Goal: Transaction & Acquisition: Purchase product/service

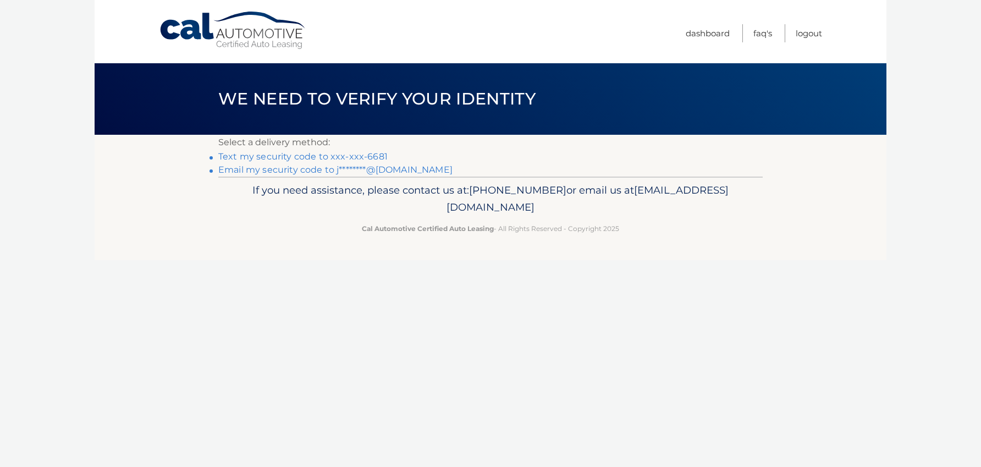
click at [377, 152] on link "Text my security code to xxx-xxx-6681" at bounding box center [302, 156] width 169 height 10
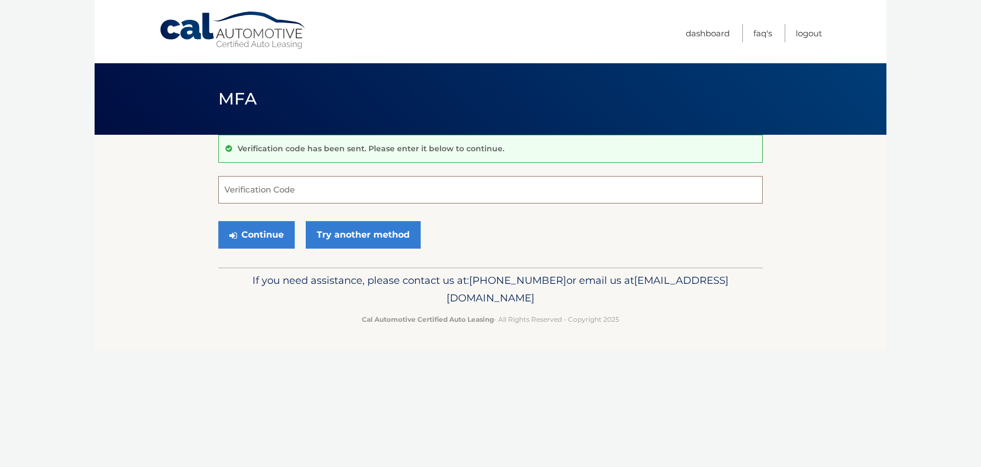
click at [362, 192] on input "Verification Code" at bounding box center [490, 189] width 544 height 27
type input "730997"
click at [291, 232] on button "Continue" at bounding box center [256, 234] width 76 height 27
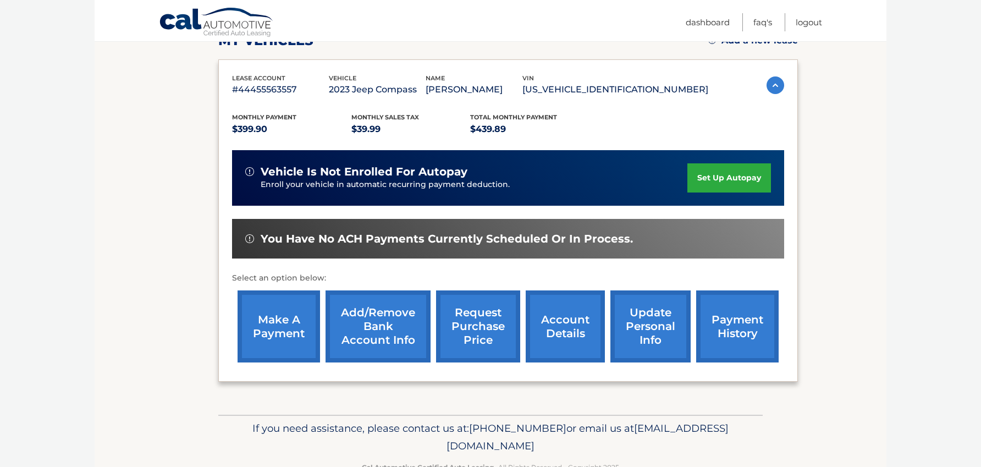
scroll to position [164, 0]
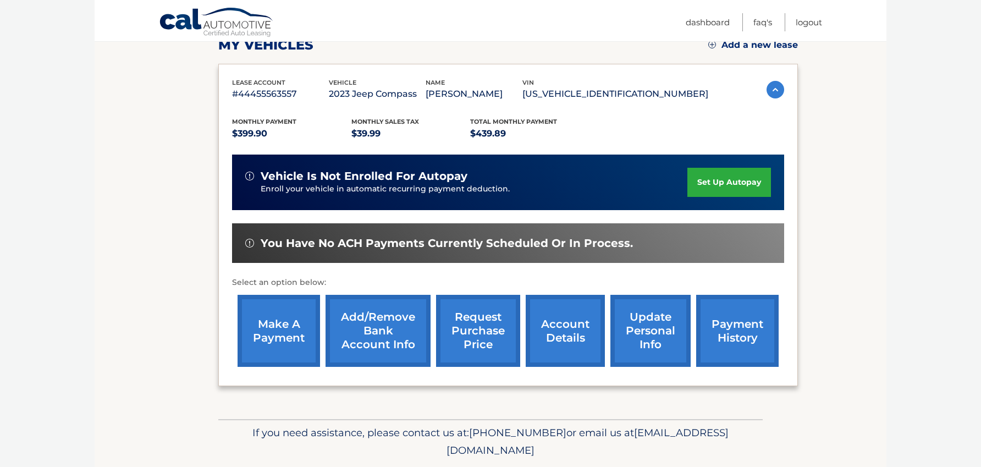
click at [276, 322] on link "make a payment" at bounding box center [278, 331] width 82 height 72
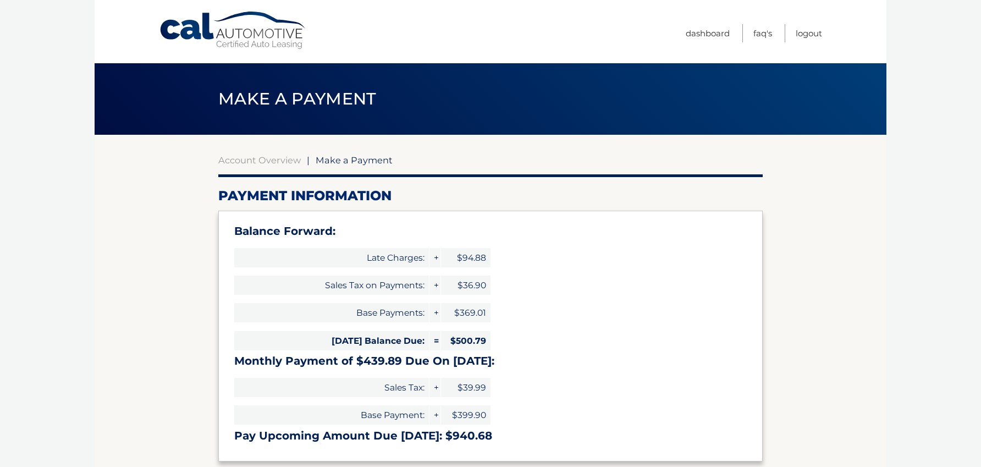
type input "940.68"
select select "ZjA4NTRmYTctNGZlNy00NzllLWI5OGEtZDE3MDI1NzliNTRh"
click at [307, 158] on span "|" at bounding box center [308, 159] width 3 height 11
click at [292, 159] on link "Account Overview" at bounding box center [259, 159] width 82 height 11
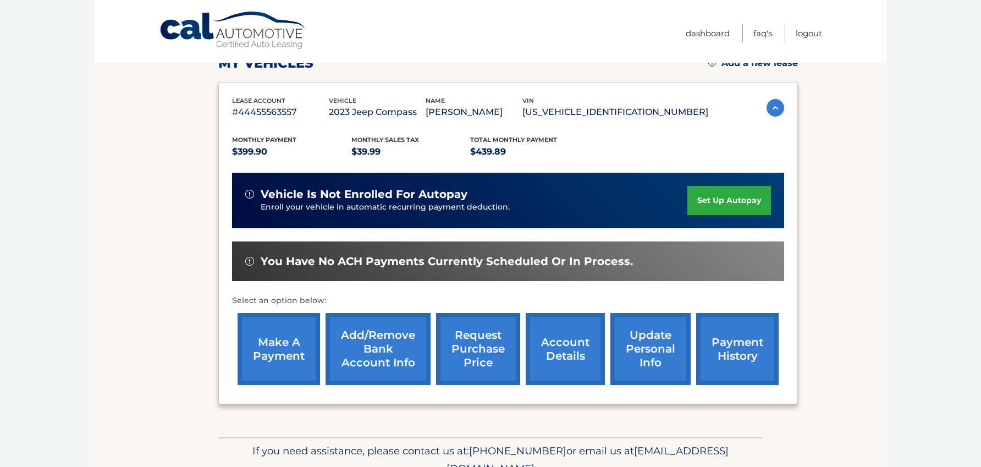
scroll to position [158, 0]
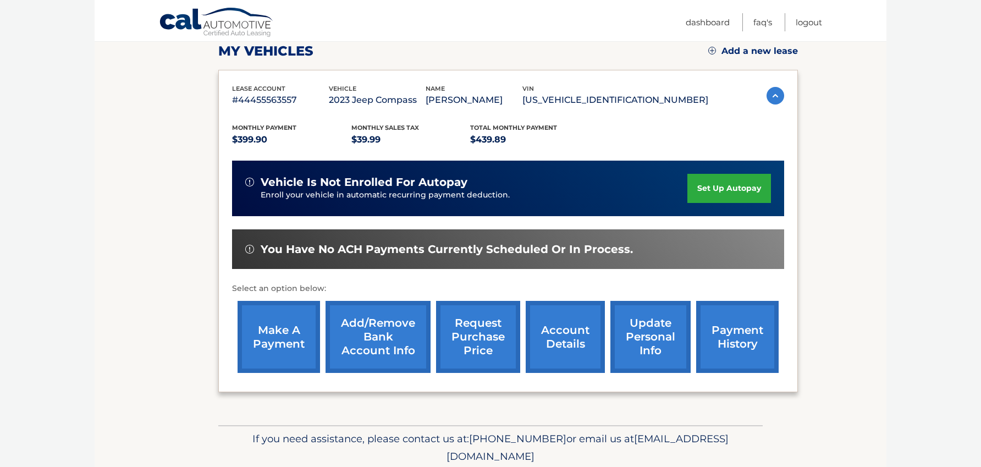
click at [573, 332] on link "account details" at bounding box center [564, 337] width 79 height 72
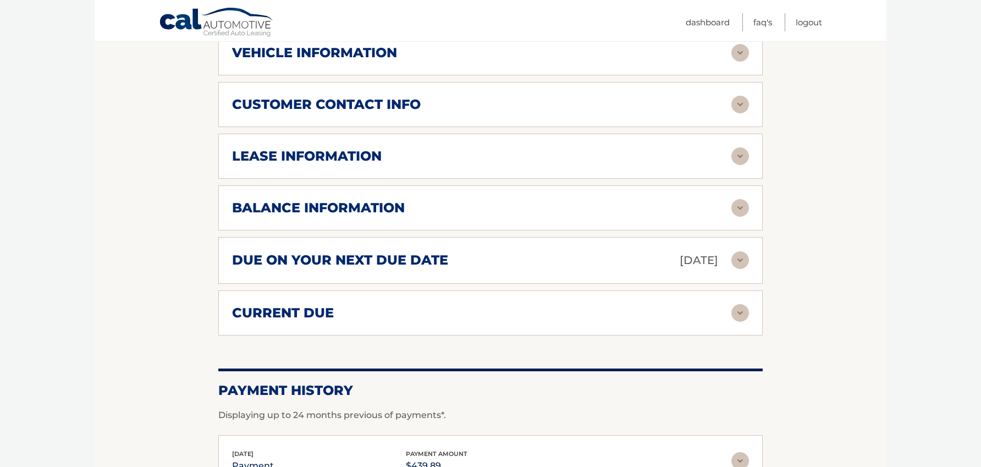
scroll to position [568, 0]
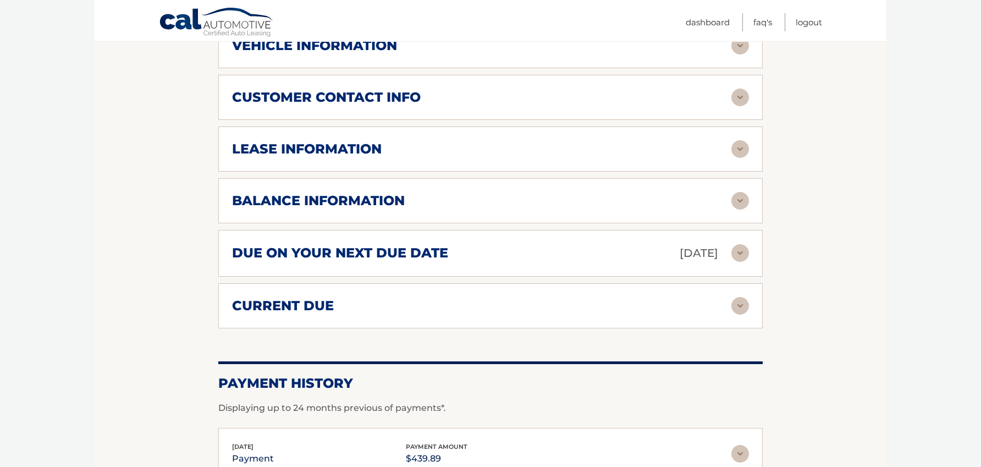
click at [530, 141] on div "lease information" at bounding box center [481, 149] width 499 height 16
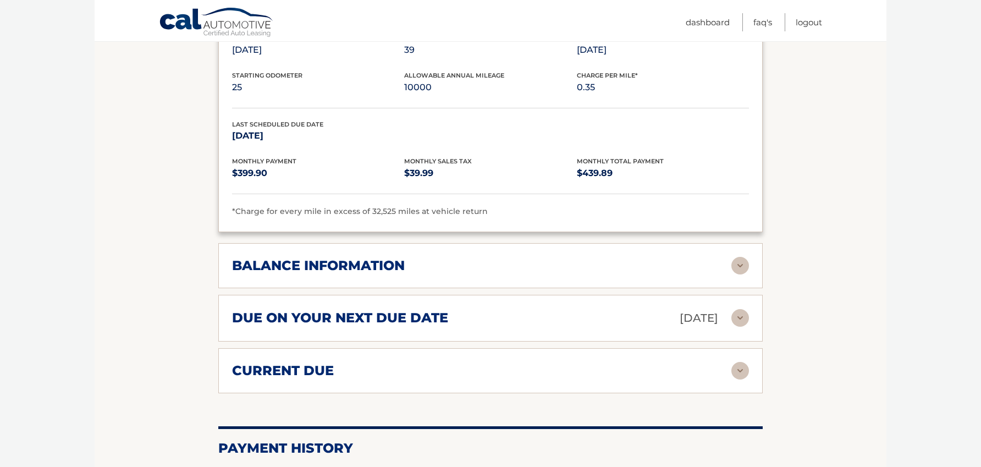
scroll to position [722, 0]
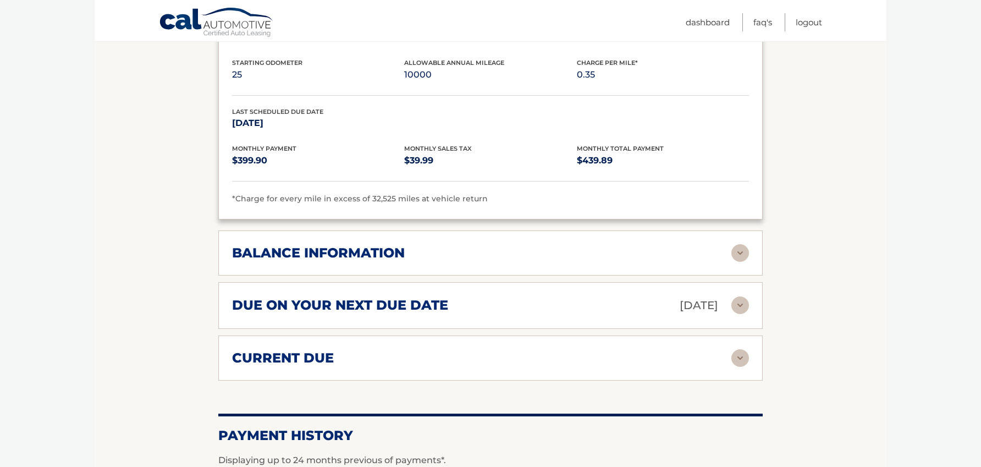
click at [506, 245] on div "balance information" at bounding box center [481, 253] width 499 height 16
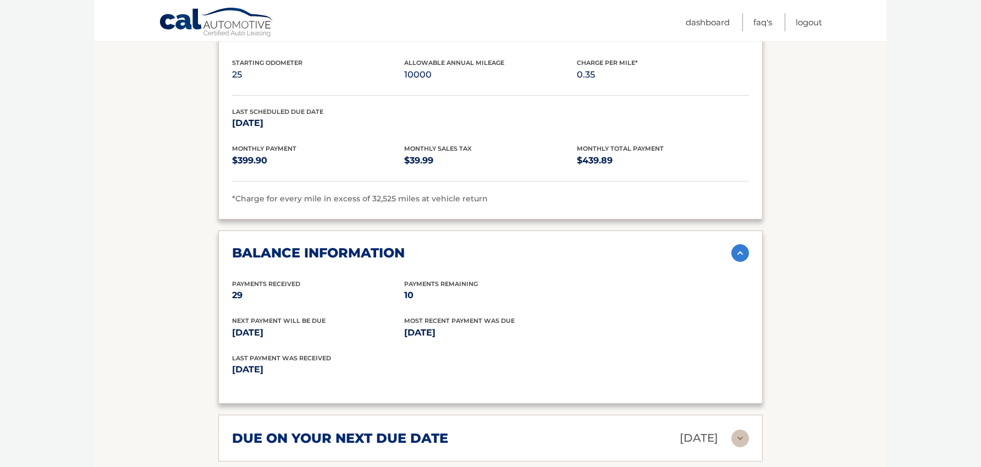
click at [506, 245] on div "balance information" at bounding box center [481, 253] width 499 height 16
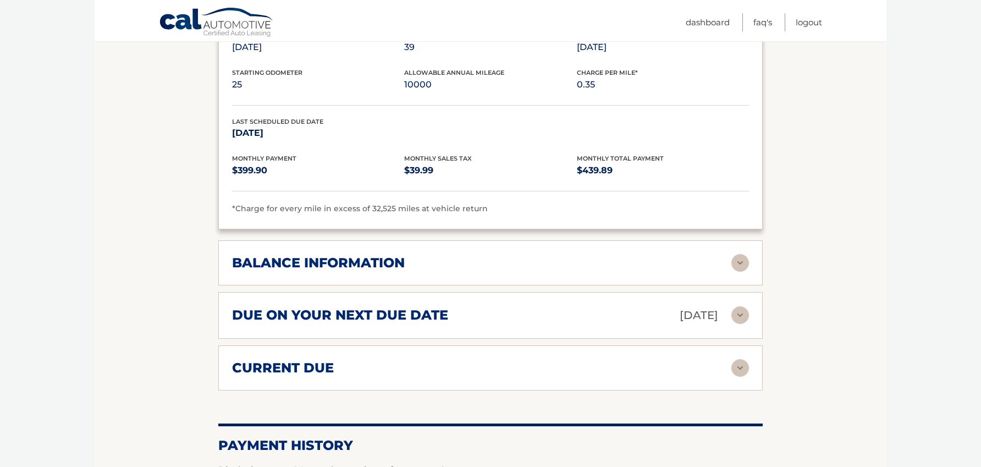
scroll to position [571, 0]
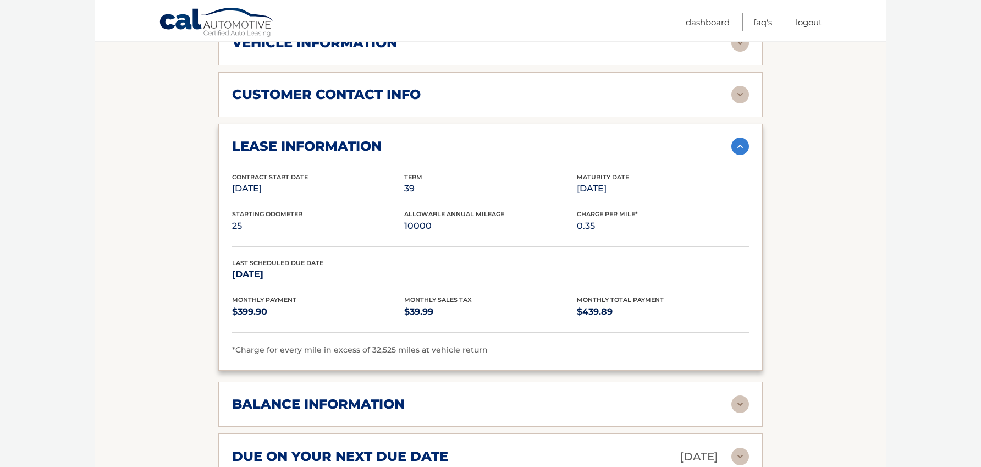
drag, startPoint x: 295, startPoint y: 173, endPoint x: 237, endPoint y: 173, distance: 57.7
click at [237, 181] on p "Apr 22, 2023" at bounding box center [318, 188] width 172 height 15
click at [235, 173] on span "Contract Start Date" at bounding box center [270, 177] width 76 height 8
click at [694, 23] on link "Dashboard" at bounding box center [707, 22] width 44 height 18
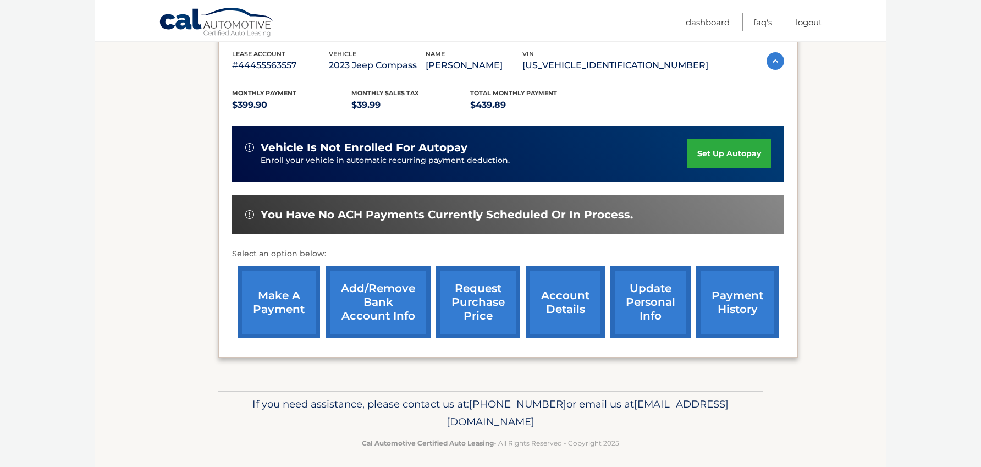
scroll to position [200, 0]
